Goal: Information Seeking & Learning: Learn about a topic

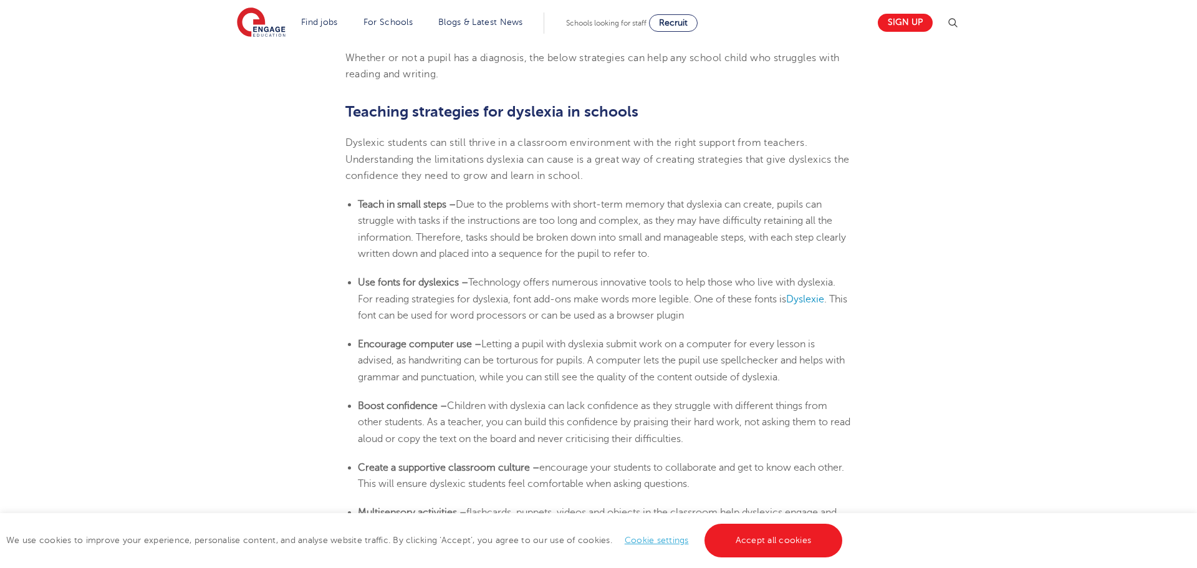
scroll to position [2020, 0]
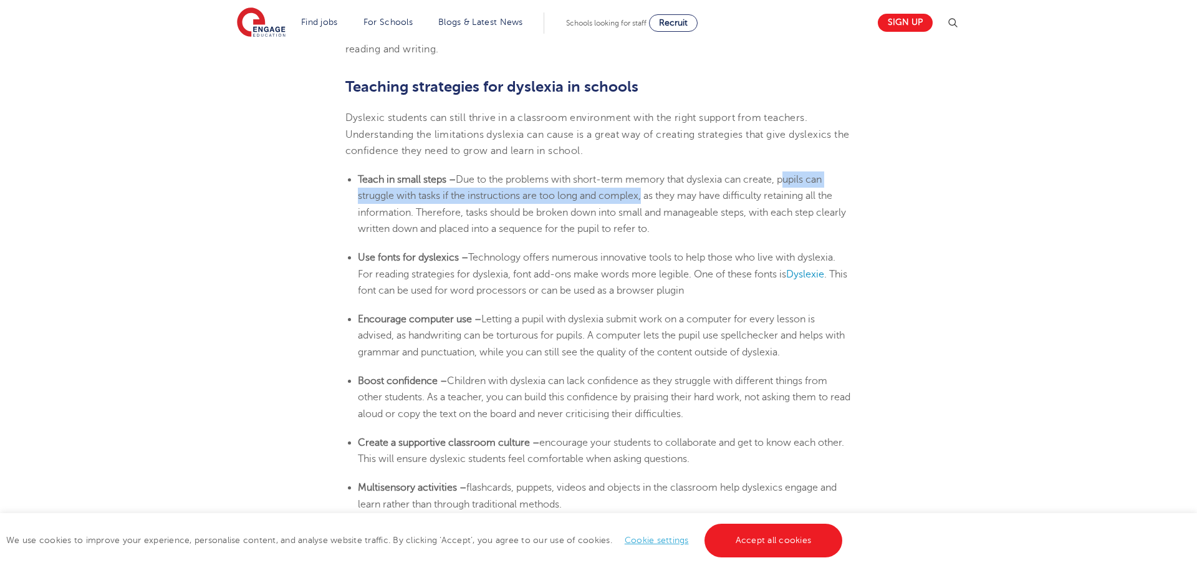
drag, startPoint x: 784, startPoint y: 176, endPoint x: 643, endPoint y: 197, distance: 142.5
click at [643, 197] on span "Due to the problems with short-term memory that dyslexia can create, pupils can…" at bounding box center [602, 204] width 488 height 60
copy span "pupils can struggle with tasks if the instructions are too long and complex"
click at [501, 260] on span "Technology offers numerous innovative tools to help those who live with dyslexi…" at bounding box center [597, 265] width 478 height 27
drag, startPoint x: 466, startPoint y: 212, endPoint x: 688, endPoint y: 230, distance: 223.3
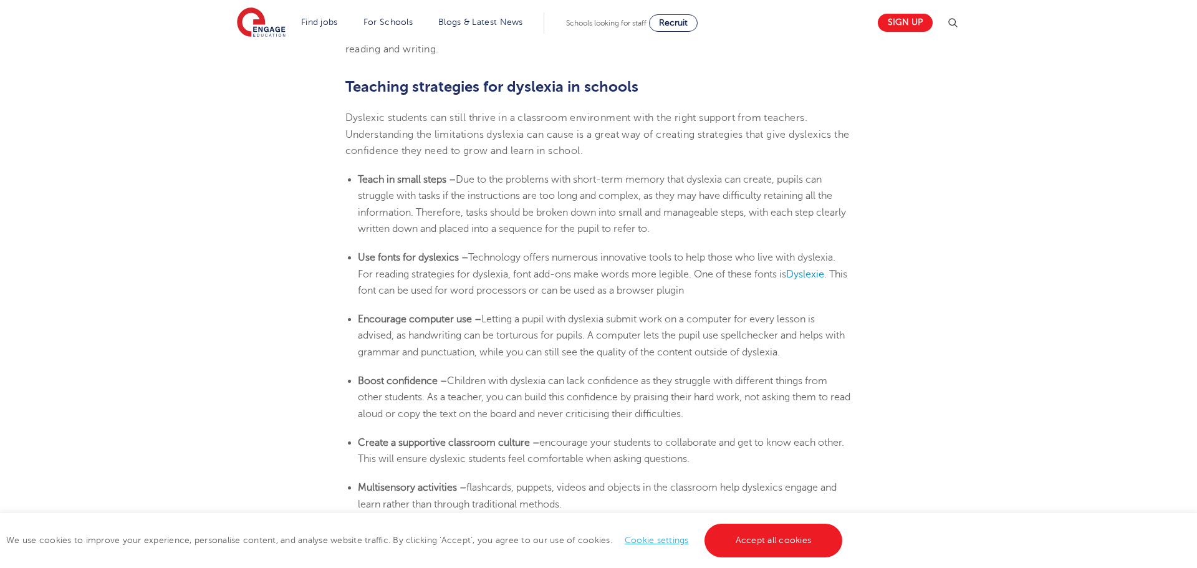
click at [688, 230] on li "Teach in small steps – Due to the problems with short-term memory that [MEDICAL…" at bounding box center [605, 203] width 494 height 65
copy span "tasks should be broken down into small and manageable steps, with each step cle…"
click at [420, 324] on b "Encourage computer use" at bounding box center [415, 319] width 114 height 11
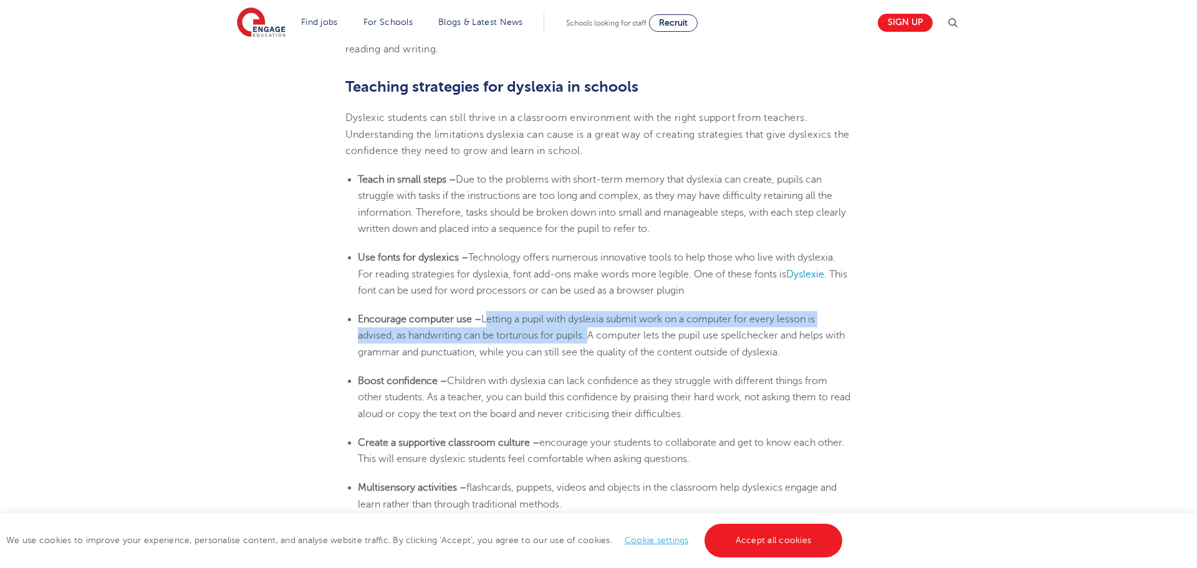
drag, startPoint x: 486, startPoint y: 315, endPoint x: 590, endPoint y: 343, distance: 107.1
click at [590, 343] on li "Encourage computer use – Letting a pupil with [MEDICAL_DATA] submit work on a c…" at bounding box center [605, 335] width 494 height 49
copy span "Letting a pupil with [MEDICAL_DATA] submit work on a computer for every lesson …"
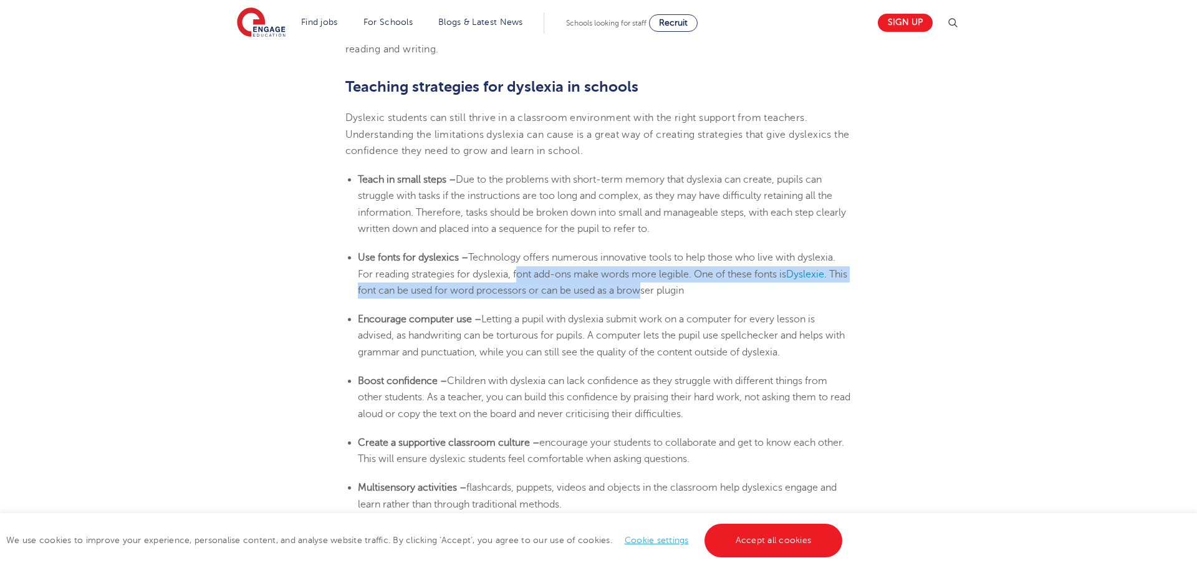
drag, startPoint x: 516, startPoint y: 270, endPoint x: 666, endPoint y: 284, distance: 150.9
click at [666, 284] on li "Use fonts for dyslexics – Technology offers numerous innovative tools to help t…" at bounding box center [605, 273] width 494 height 49
click at [620, 267] on li "Use fonts for dyslexics – Technology offers numerous innovative tools to help t…" at bounding box center [605, 273] width 494 height 49
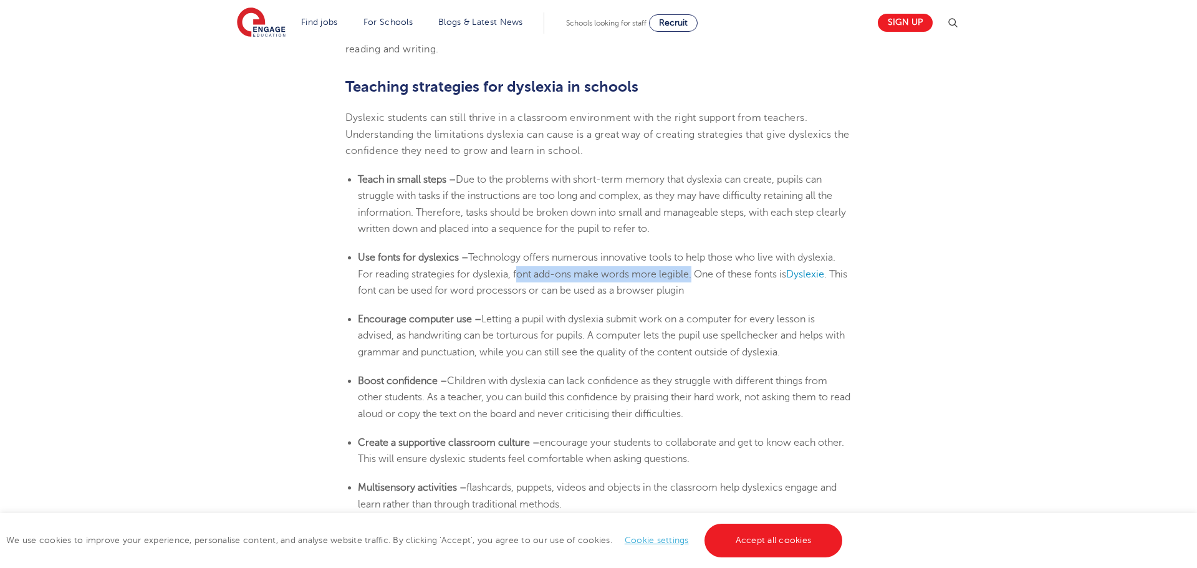
drag, startPoint x: 692, startPoint y: 269, endPoint x: 515, endPoint y: 277, distance: 177.2
click at [515, 277] on span "Technology offers numerous innovative tools to help those who live with dyslexi…" at bounding box center [597, 265] width 478 height 27
copy span "font add-ons make words more legible"
click at [547, 387] on li "Boost confidence – Children with [MEDICAL_DATA] can lack confidence as they str…" at bounding box center [605, 397] width 494 height 49
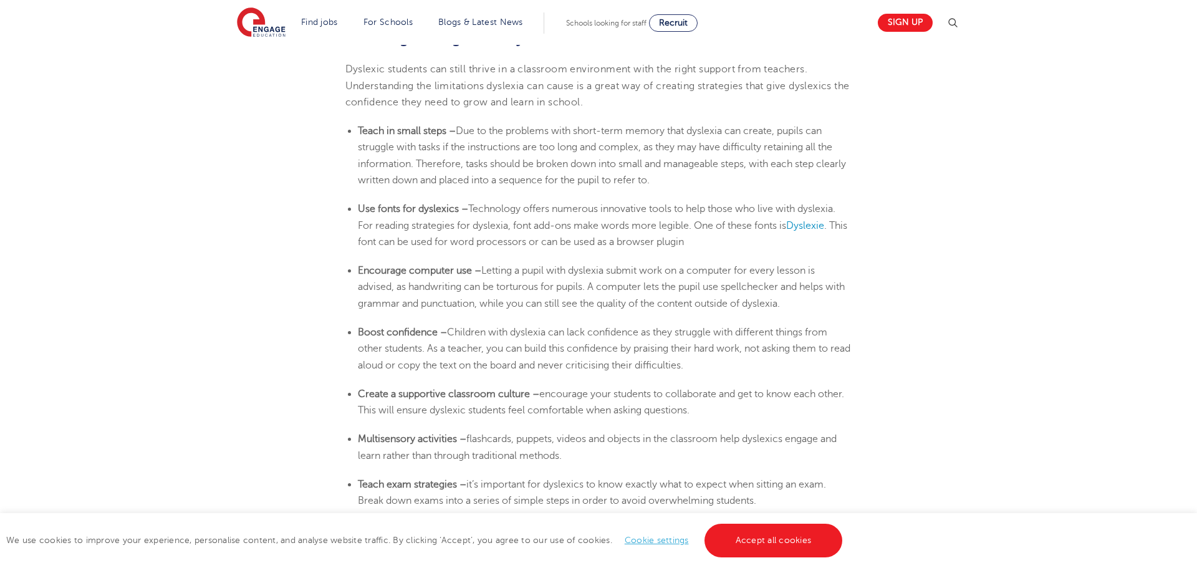
scroll to position [2070, 0]
click at [449, 332] on span "Children with dyslexia can lack confidence as they struggle with different thin…" at bounding box center [604, 347] width 493 height 44
drag, startPoint x: 448, startPoint y: 332, endPoint x: 458, endPoint y: 332, distance: 9.4
click at [458, 332] on span "Children with dyslexia can lack confidence as they struggle with different thin…" at bounding box center [604, 347] width 493 height 44
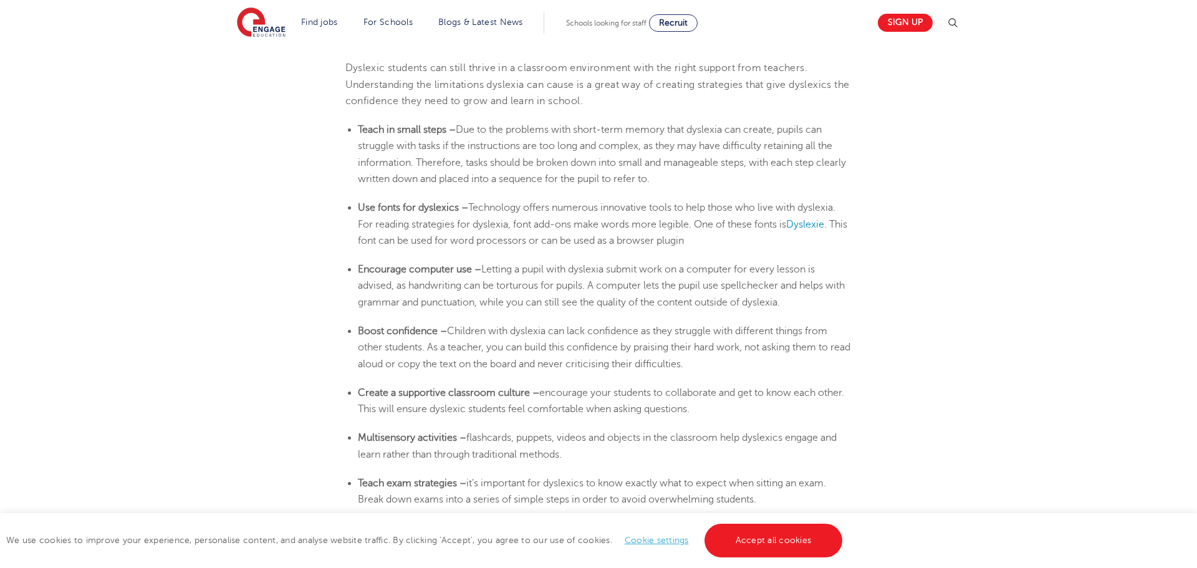
click at [458, 332] on span "Children with dyslexia can lack confidence as they struggle with different thin…" at bounding box center [604, 347] width 493 height 44
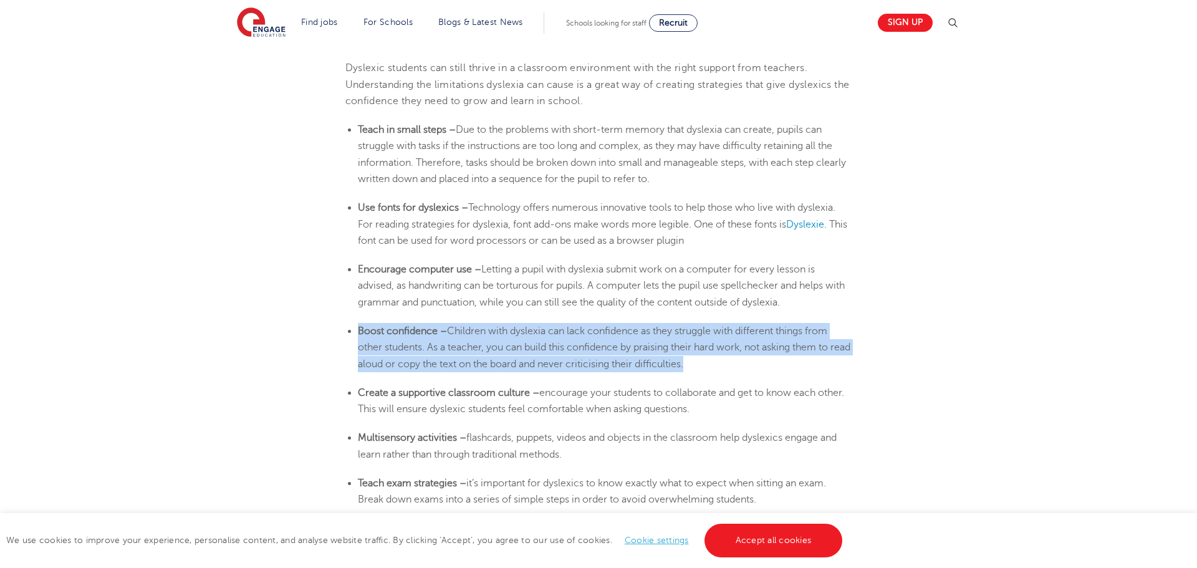
click at [458, 332] on span "Children with dyslexia can lack confidence as they struggle with different thin…" at bounding box center [604, 347] width 493 height 44
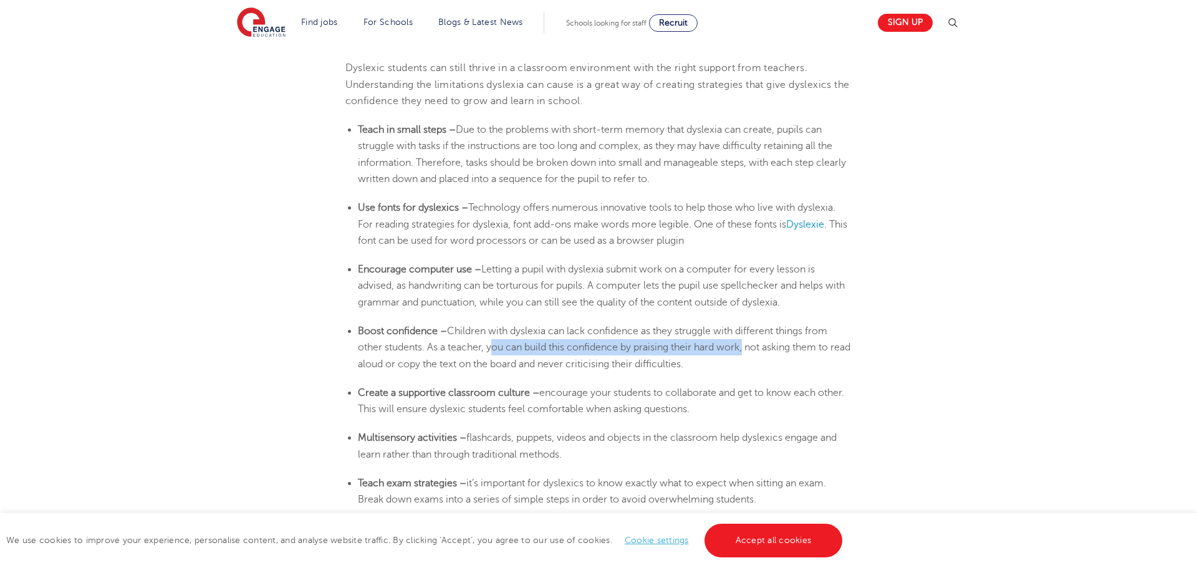
drag, startPoint x: 490, startPoint y: 348, endPoint x: 747, endPoint y: 346, distance: 257.5
click at [747, 346] on span "Children with dyslexia can lack confidence as they struggle with different thin…" at bounding box center [604, 347] width 493 height 44
copy span "you can build this confidence by praising their hard work"
click at [467, 158] on span "Due to the problems with short-term memory that dyslexia can create, pupils can…" at bounding box center [602, 154] width 488 height 60
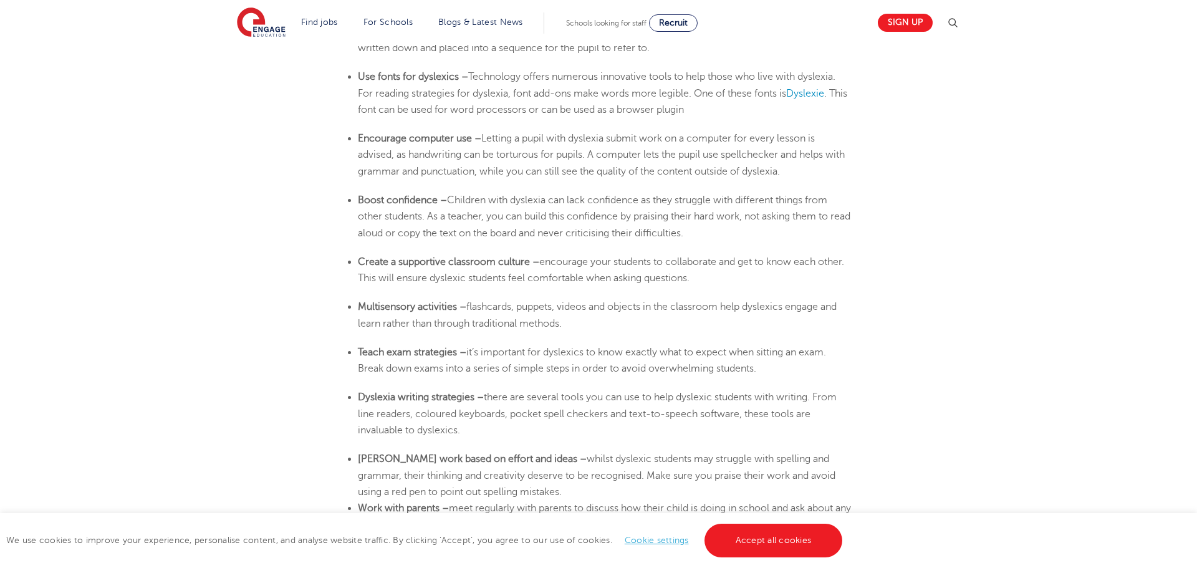
scroll to position [2294, 0]
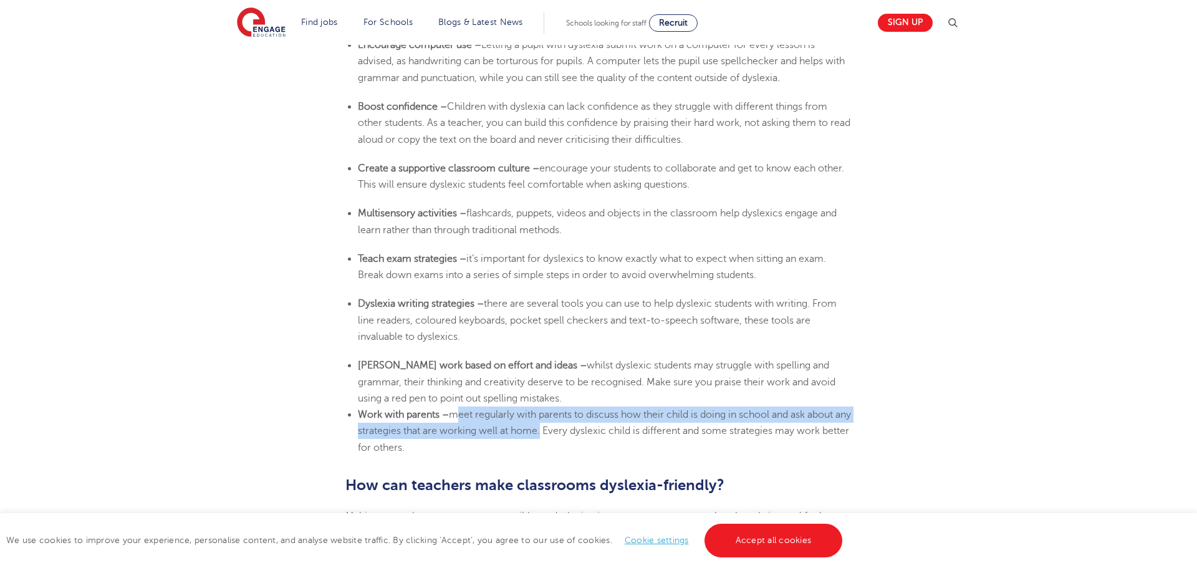
drag, startPoint x: 451, startPoint y: 414, endPoint x: 558, endPoint y: 435, distance: 108.7
click at [558, 435] on span "meet regularly with parents to discuss how their child is doing in school and a…" at bounding box center [604, 431] width 493 height 44
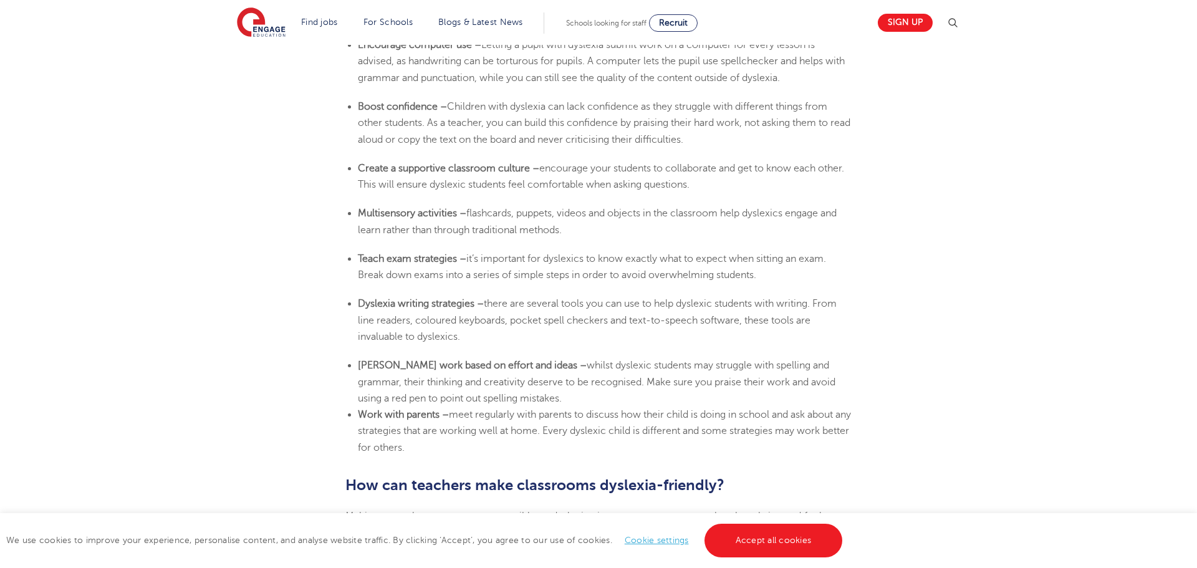
click at [516, 280] on span "it’s important for dyslexics to know exactly what to expect when sitting an exa…" at bounding box center [592, 266] width 468 height 27
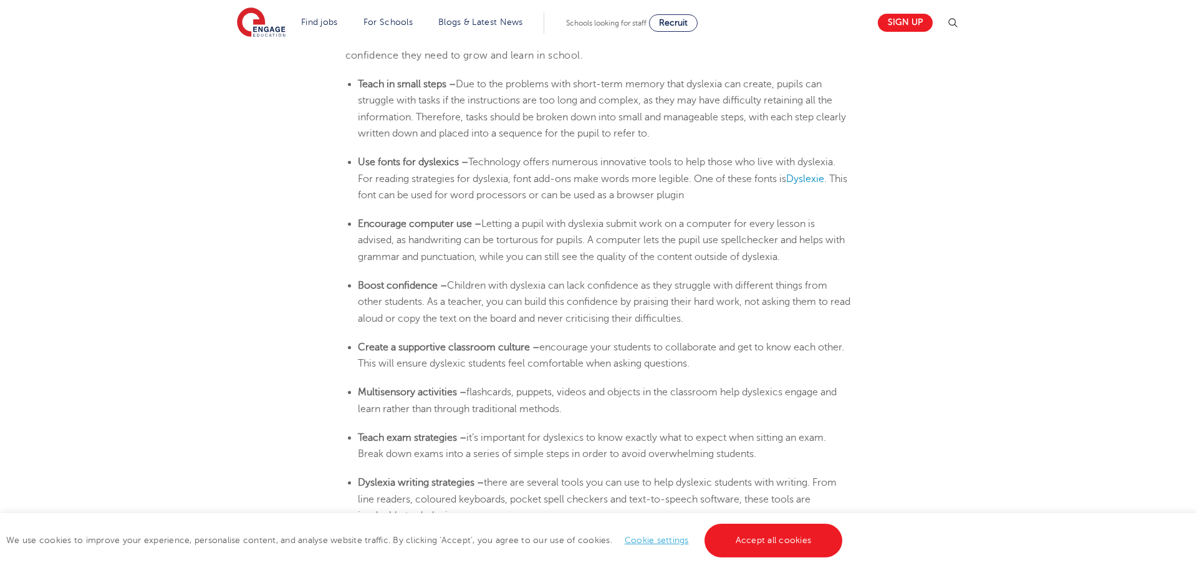
scroll to position [2095, 0]
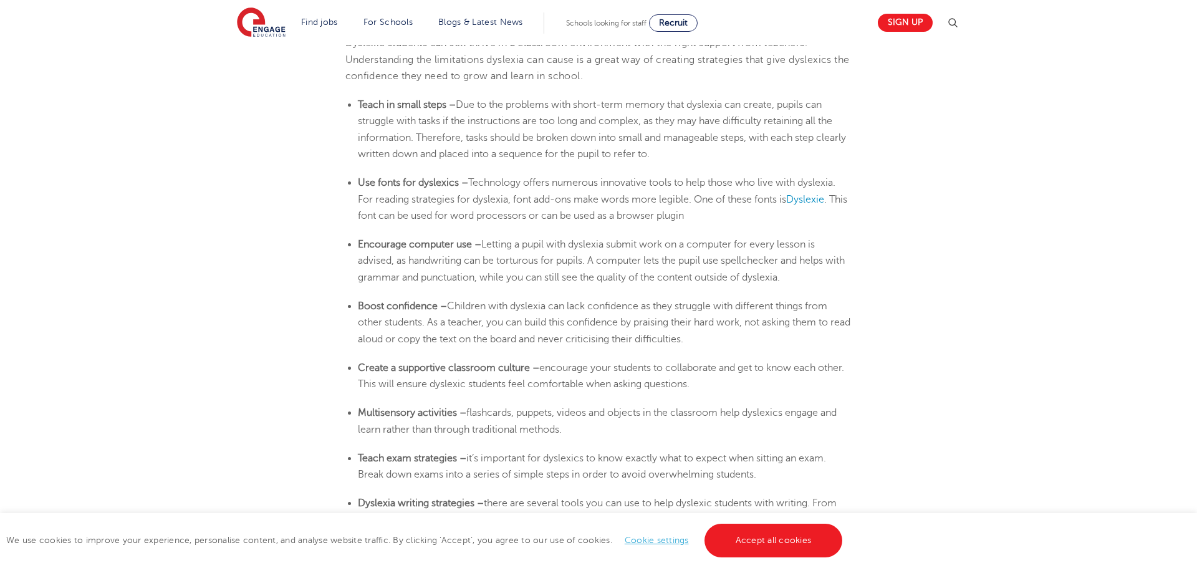
click at [611, 240] on span "Letting a pupil with dyslexia submit work on a computer for every lesson is adv…" at bounding box center [601, 261] width 487 height 44
drag, startPoint x: 611, startPoint y: 241, endPoint x: 620, endPoint y: 249, distance: 12.8
click at [620, 249] on span "Letting a pupil with dyslexia submit work on a computer for every lesson is adv…" at bounding box center [601, 261] width 487 height 44
drag, startPoint x: 613, startPoint y: 245, endPoint x: 506, endPoint y: 267, distance: 108.8
click at [506, 267] on li "Encourage computer use – Letting a pupil with [MEDICAL_DATA] submit work on a c…" at bounding box center [605, 260] width 494 height 49
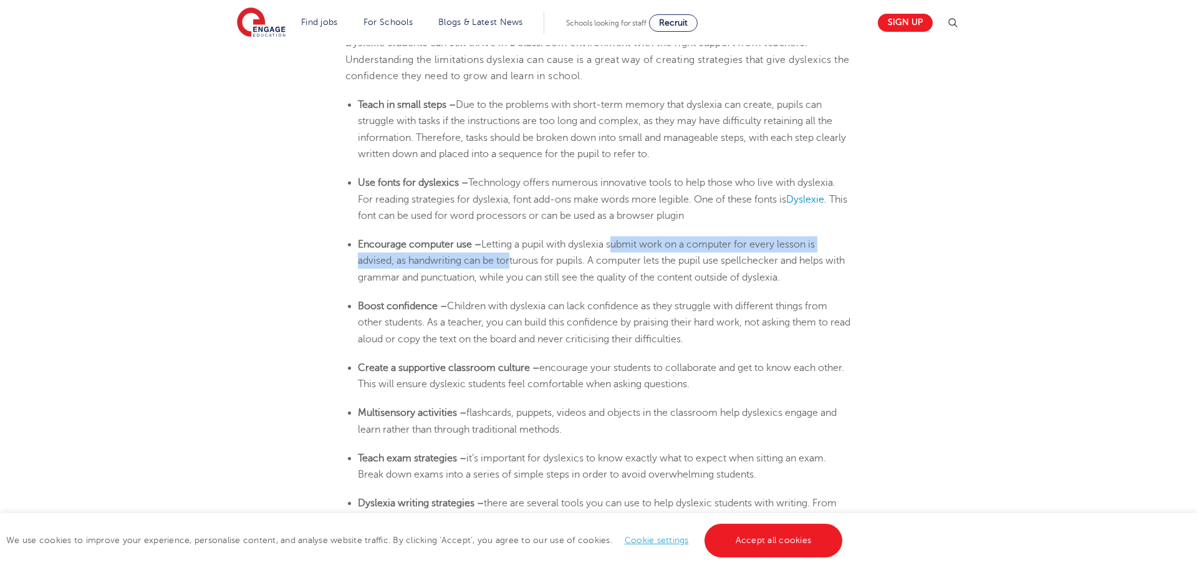
click at [506, 267] on li "Encourage computer use – Letting a pupil with [MEDICAL_DATA] submit work on a c…" at bounding box center [605, 260] width 494 height 49
drag, startPoint x: 484, startPoint y: 240, endPoint x: 464, endPoint y: 252, distance: 23.5
click at [464, 252] on li "Encourage computer use – Letting a pupil with [MEDICAL_DATA] submit work on a c…" at bounding box center [605, 260] width 494 height 49
drag, startPoint x: 484, startPoint y: 243, endPoint x: 393, endPoint y: 260, distance: 93.2
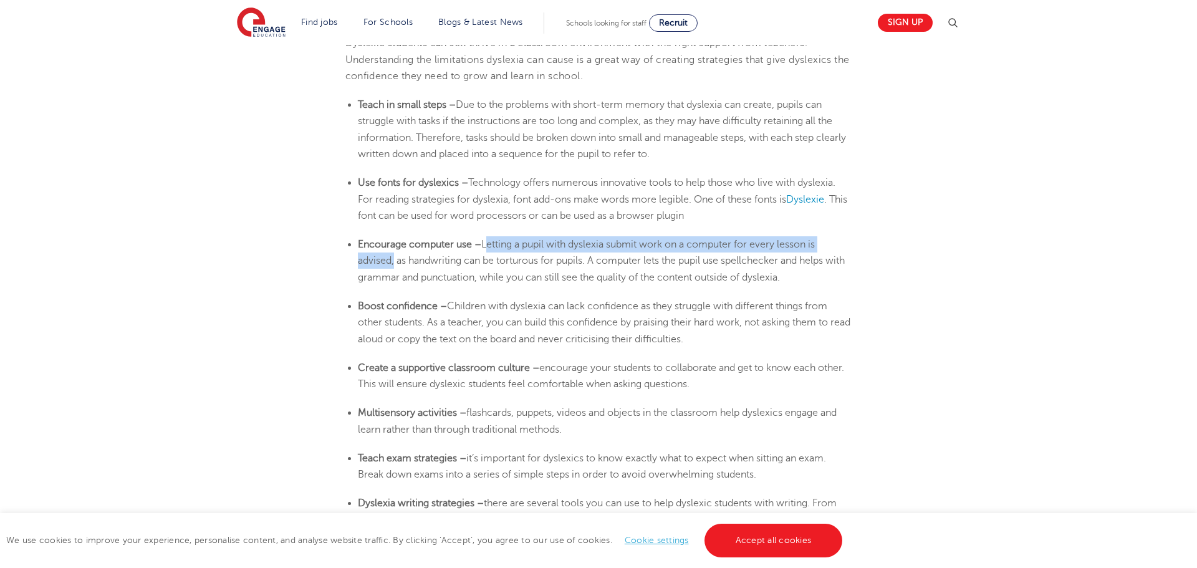
click at [393, 260] on span "Letting a pupil with dyslexia submit work on a computer for every lesson is adv…" at bounding box center [601, 261] width 487 height 44
copy span "Letting a pupil with [MEDICAL_DATA] submit work on a computer for every lesson …"
